Goal: Task Accomplishment & Management: Manage account settings

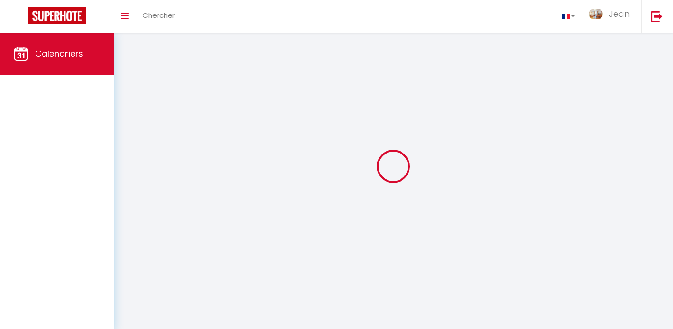
select select
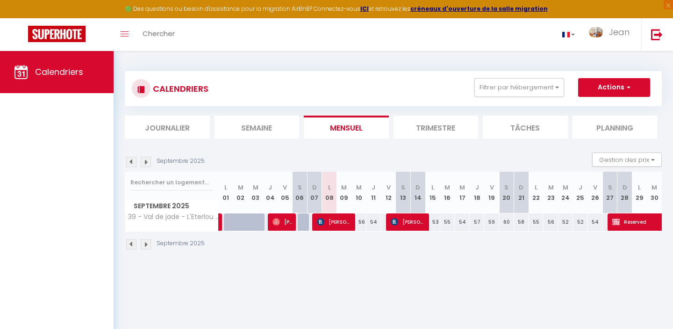
select select
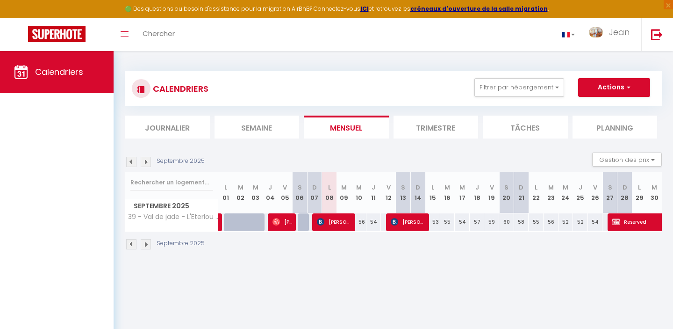
select select
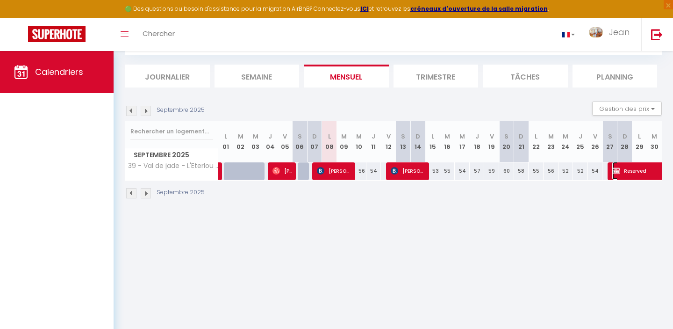
select select "OK"
select select "KO"
select select "0"
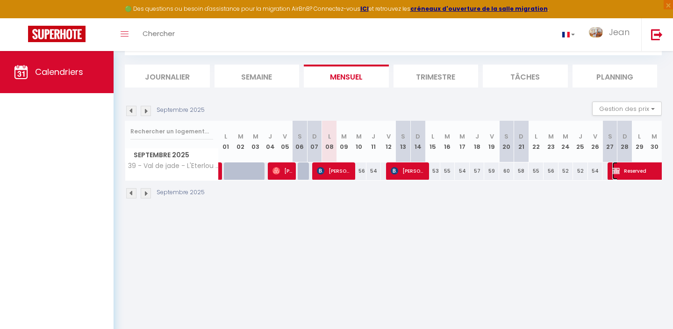
select select "1"
select select
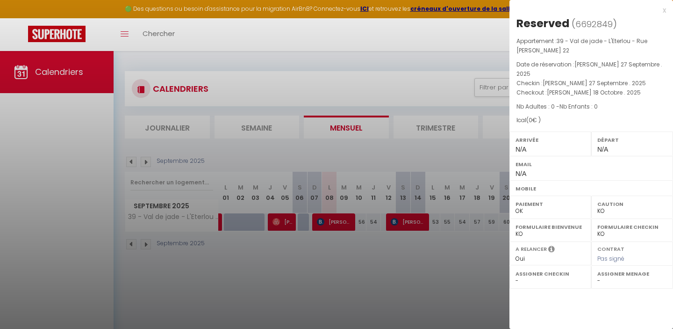
click at [470, 251] on div at bounding box center [336, 164] width 673 height 329
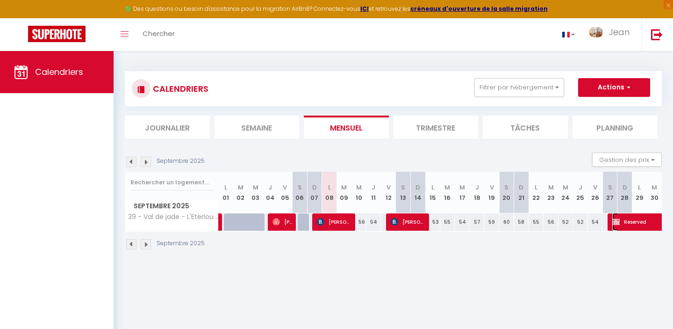
click at [0, 0] on select "OK KO" at bounding box center [0, 0] width 0 height 0
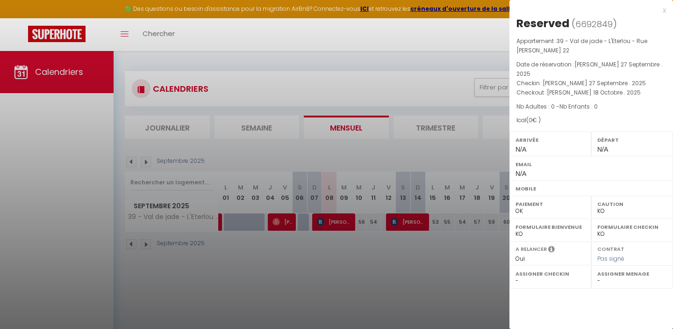
click at [481, 36] on div at bounding box center [336, 164] width 673 height 329
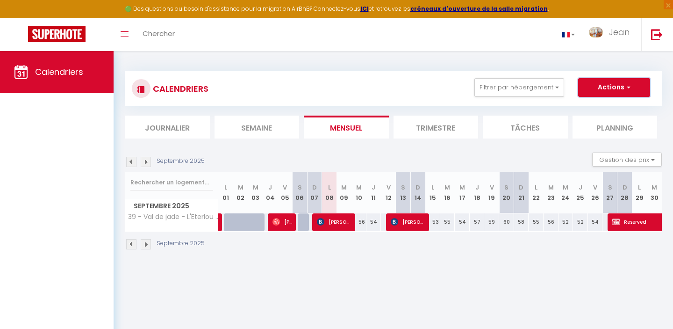
click at [615, 86] on button "Actions" at bounding box center [614, 87] width 72 height 19
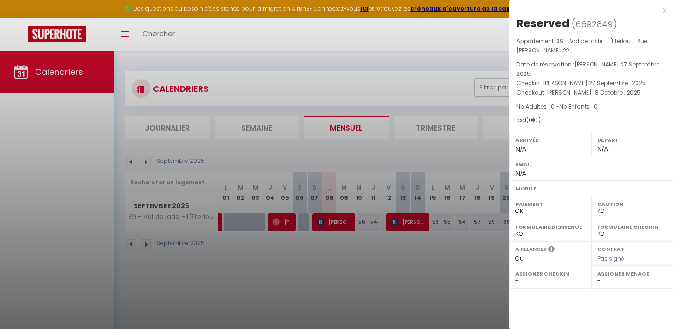
click at [431, 123] on div at bounding box center [336, 164] width 673 height 329
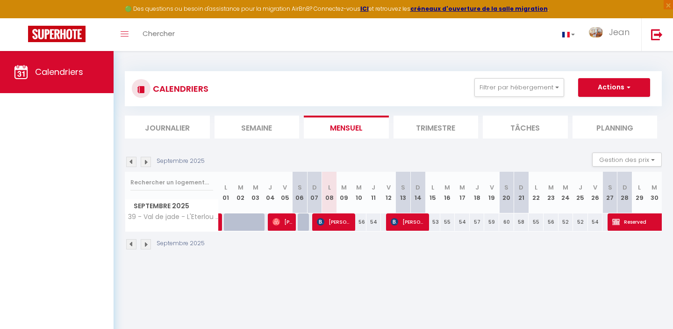
click at [442, 123] on li "Trimestre" at bounding box center [436, 126] width 85 height 23
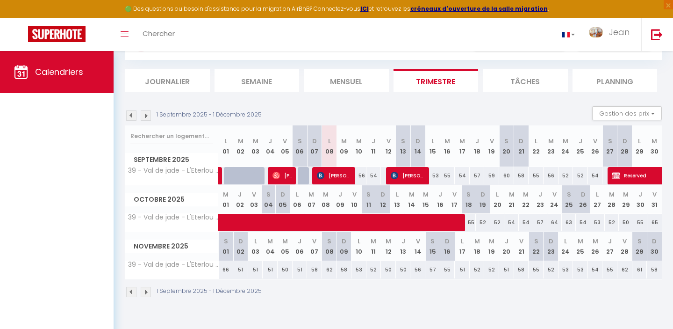
scroll to position [51, 0]
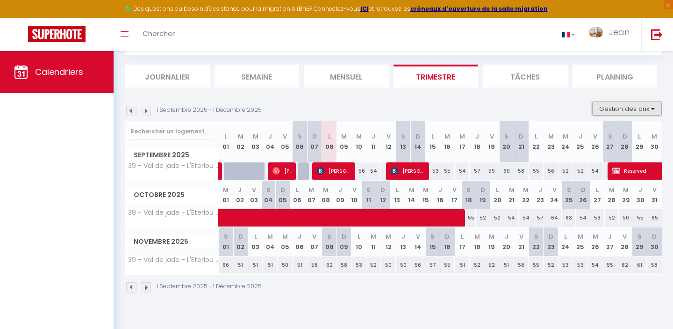
click at [609, 109] on button "Gestion des prix" at bounding box center [627, 108] width 70 height 14
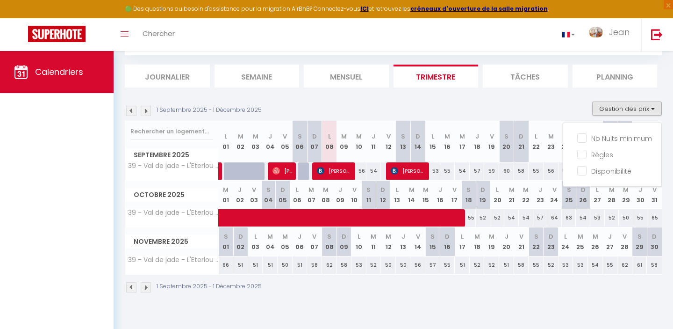
click at [582, 101] on div "1 Septembre 2025 - 1 Décembre 2025 Gestion des prix Nb Nuits minimum Règles Dis…" at bounding box center [393, 110] width 537 height 19
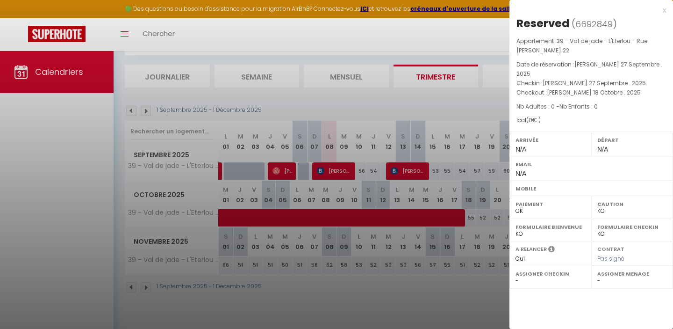
click at [532, 137] on div "Arrivée N/A" at bounding box center [551, 143] width 82 height 24
click at [585, 92] on div "Appartement : 39 - Val de jade - L'Eterlou - Rue [PERSON_NAME] 22 Date de réser…" at bounding box center [592, 80] width 164 height 88
